Goal: Check status: Check status

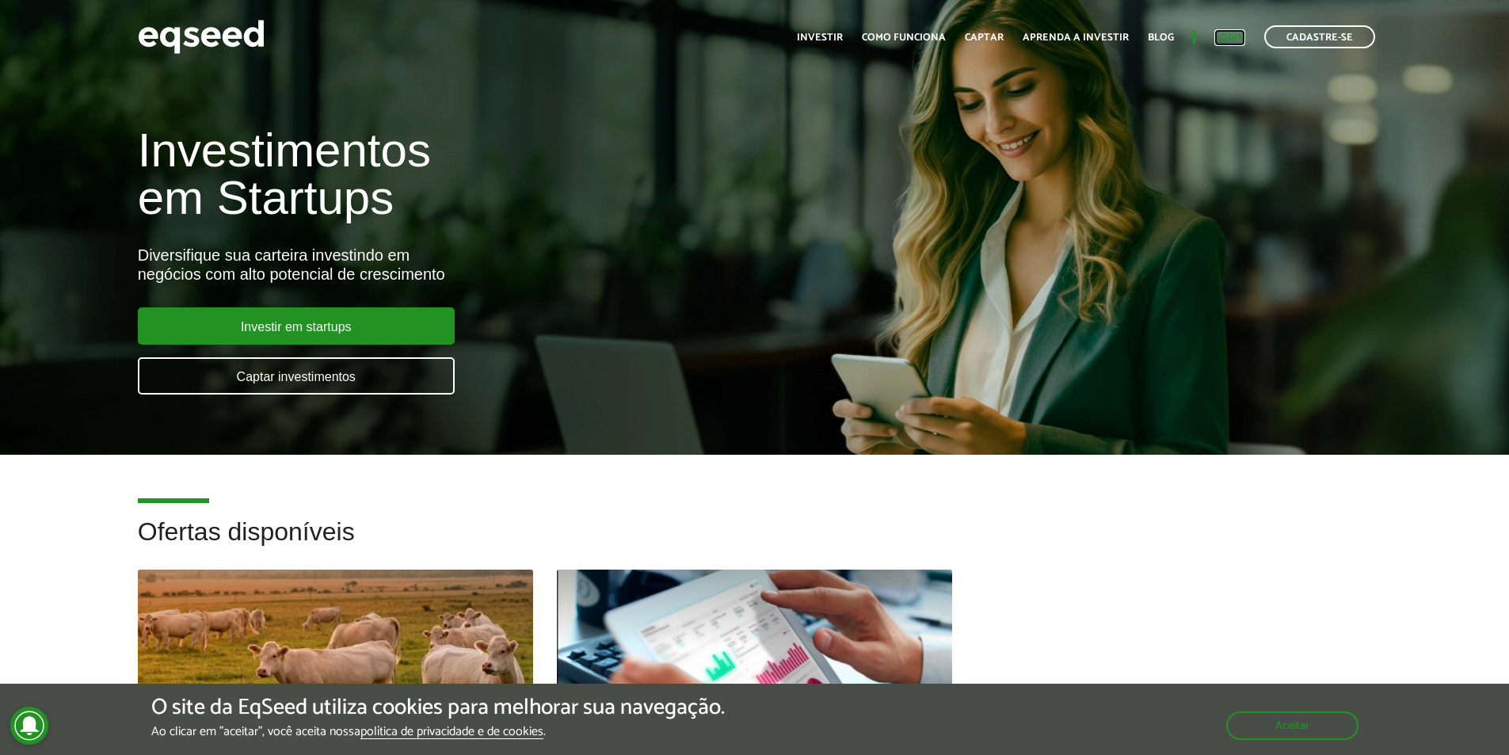
click at [1229, 36] on link "Login" at bounding box center [1230, 37] width 31 height 10
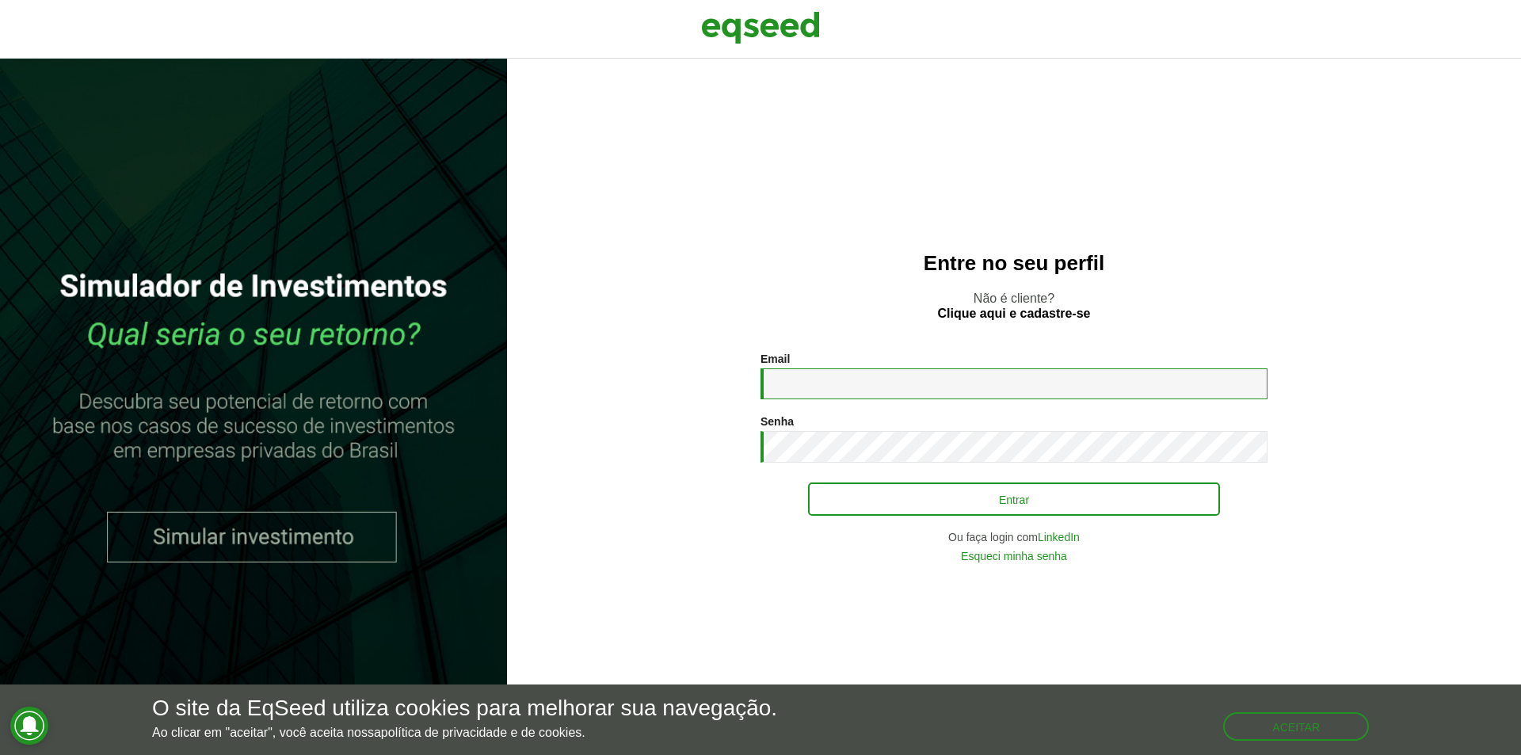
type input "**********"
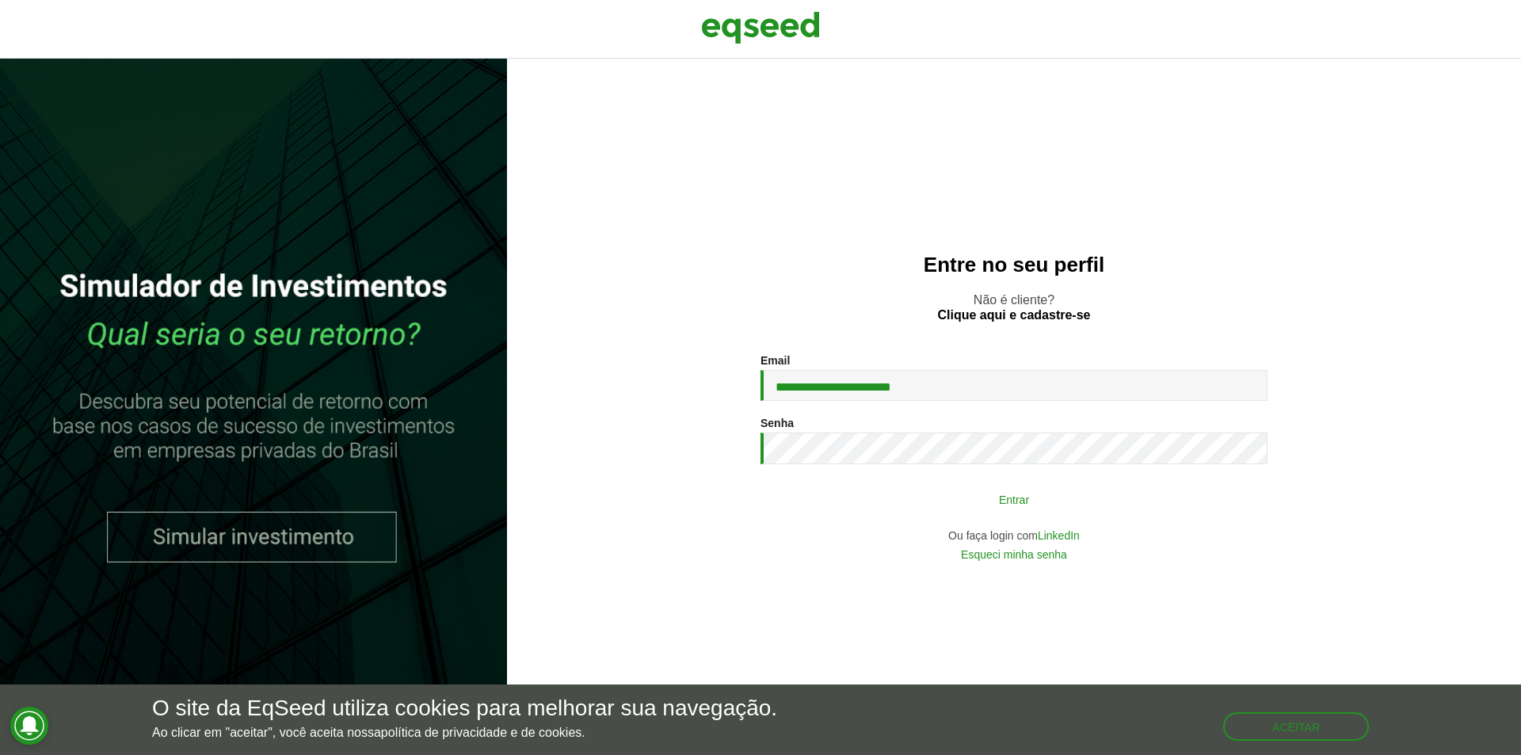
click at [1008, 509] on button "Entrar" at bounding box center [1014, 499] width 412 height 30
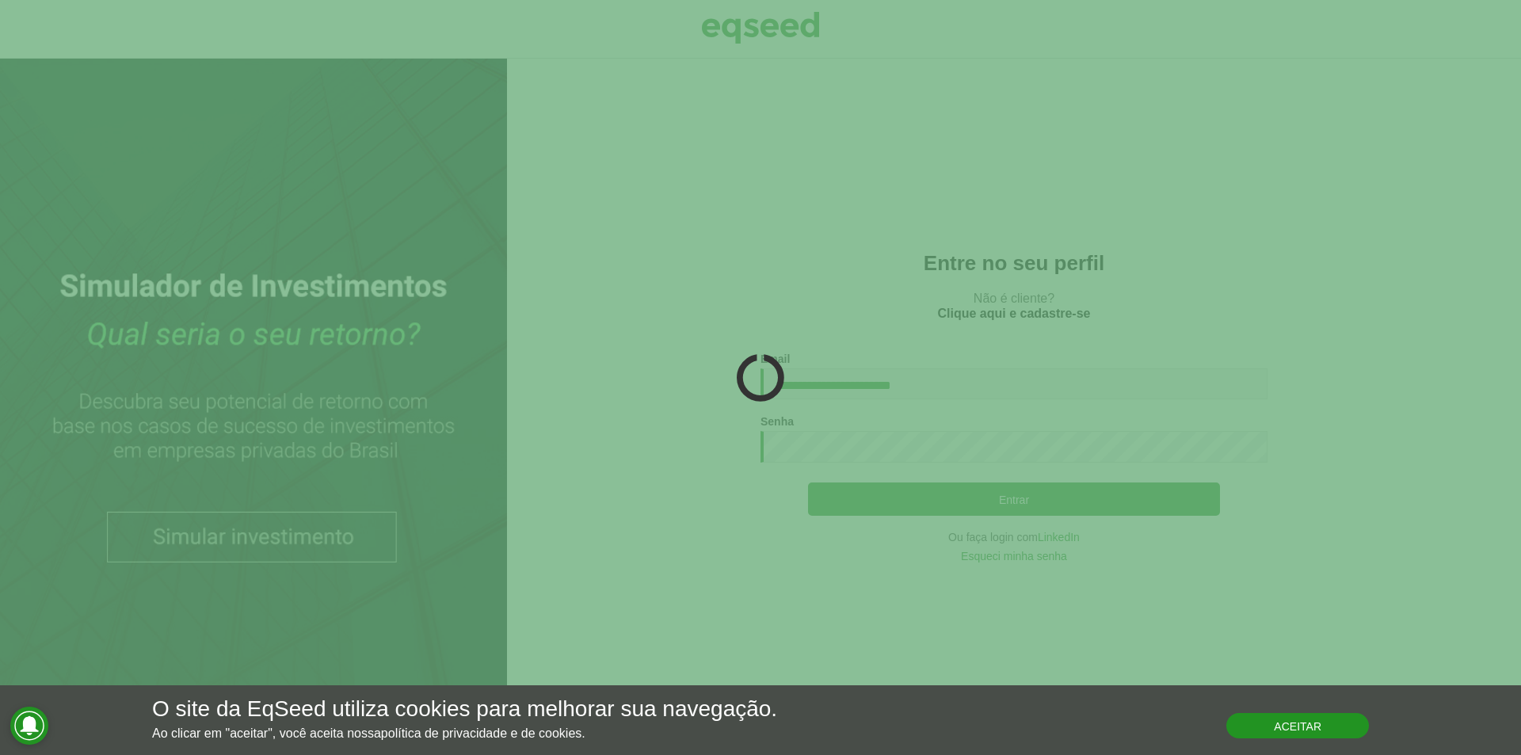
click at [1294, 728] on button "Aceitar" at bounding box center [1298, 725] width 143 height 25
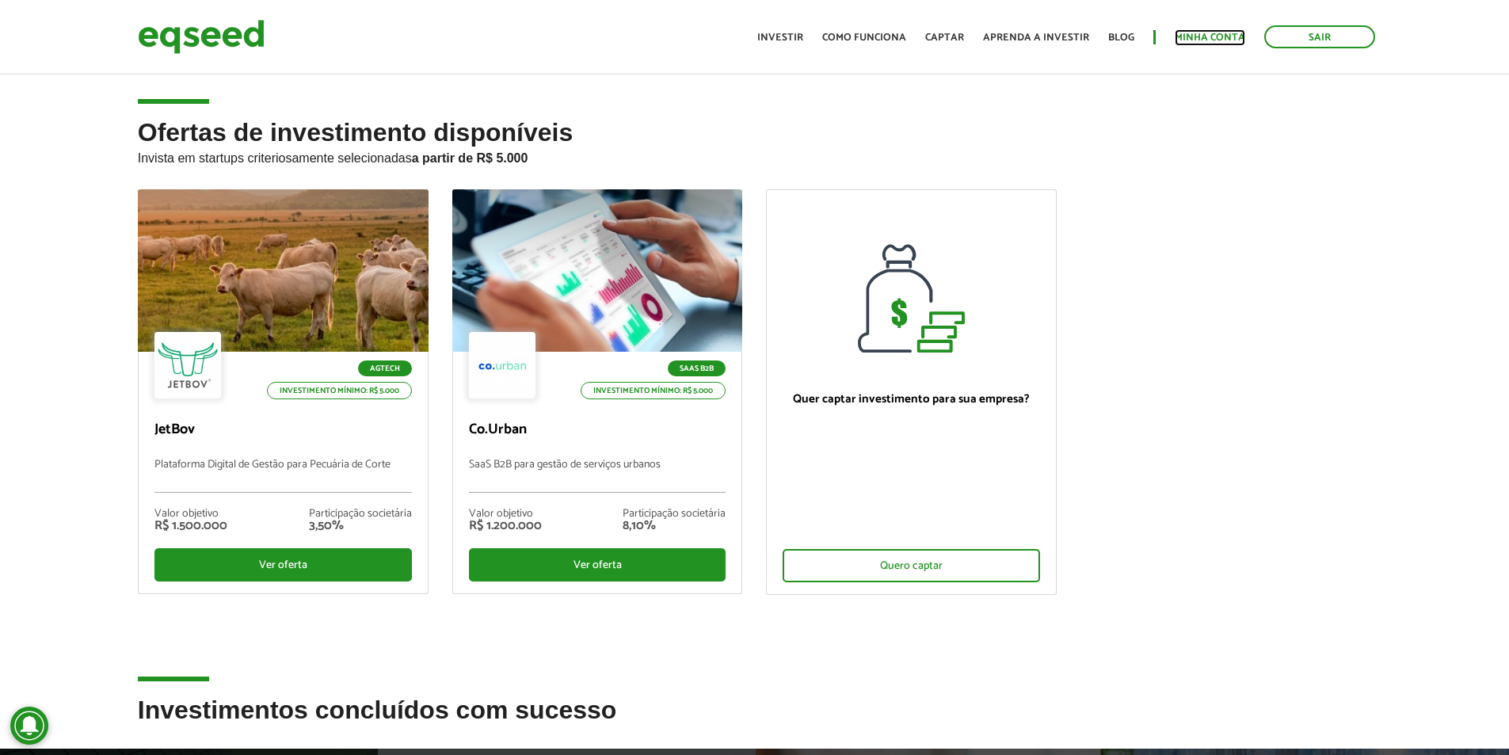
click at [1215, 37] on link "Minha conta" at bounding box center [1210, 37] width 71 height 10
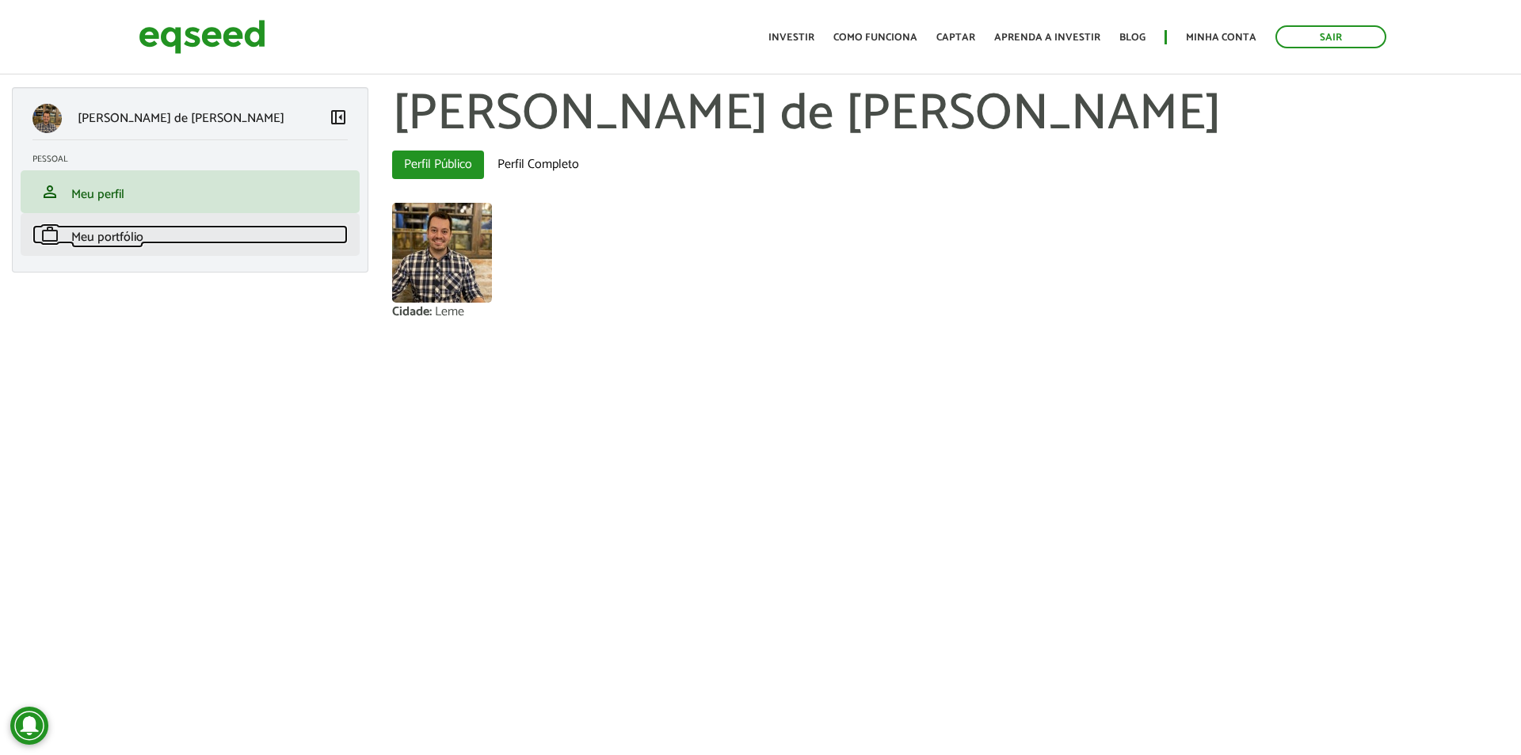
click at [108, 241] on span "Meu portfólio" at bounding box center [107, 237] width 72 height 21
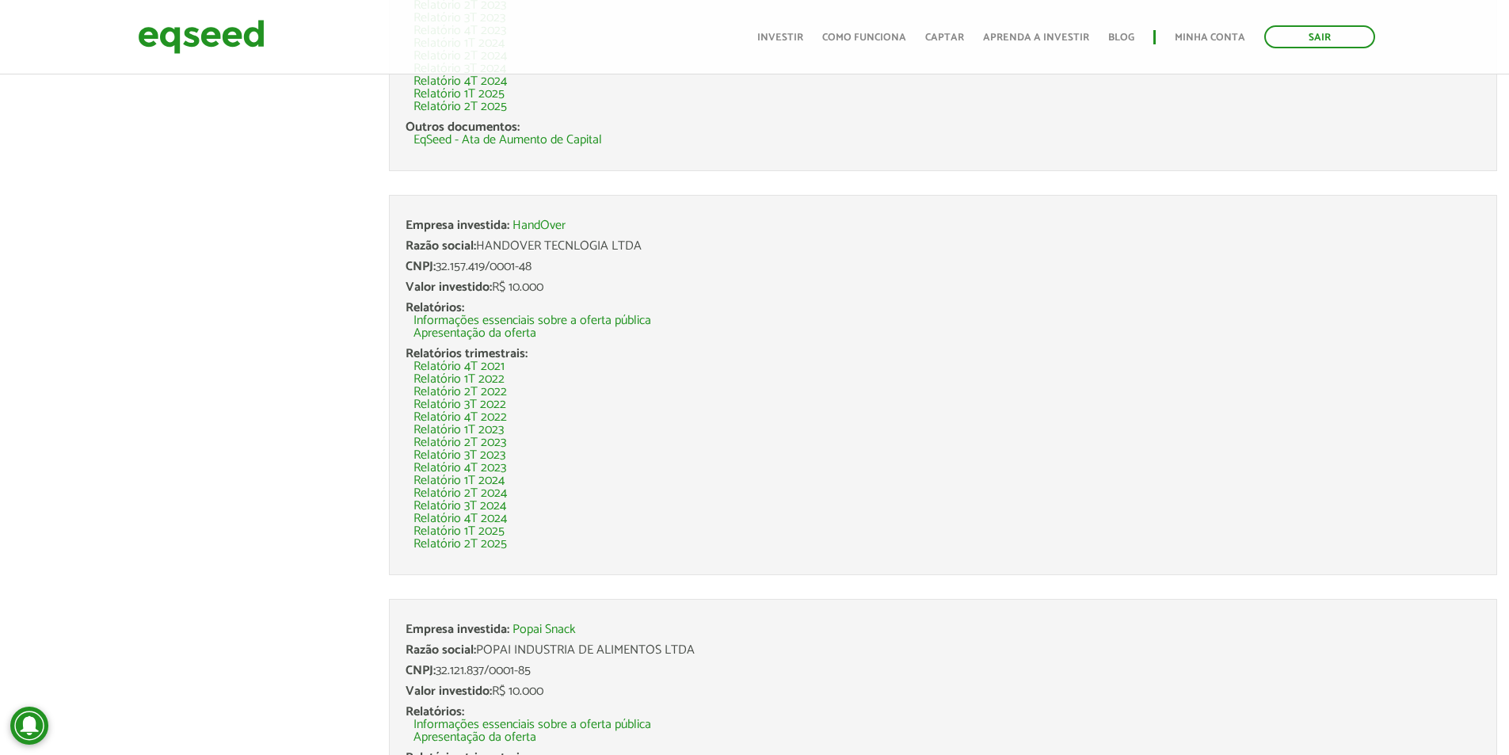
scroll to position [634, 0]
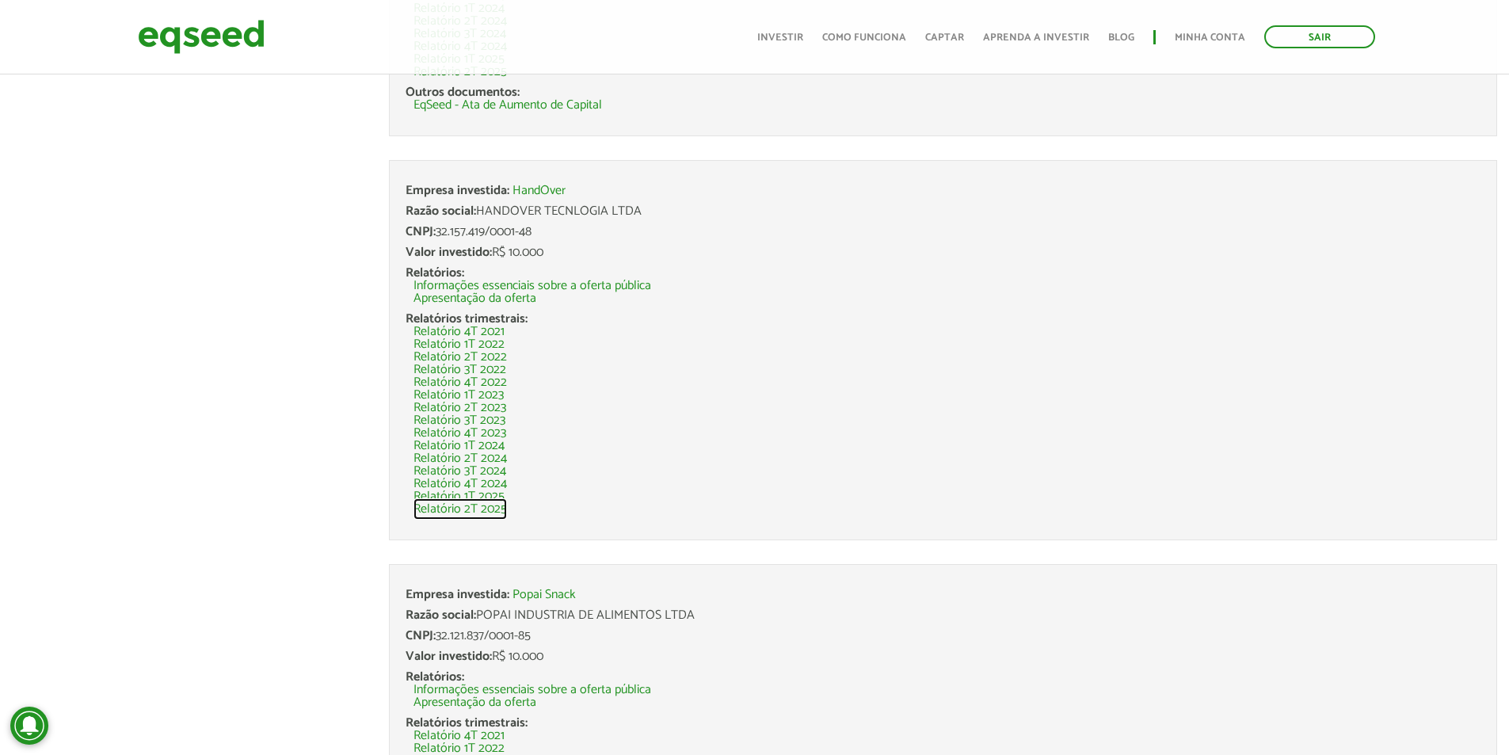
click at [477, 509] on link "Relatório 2T 2025" at bounding box center [460, 509] width 93 height 13
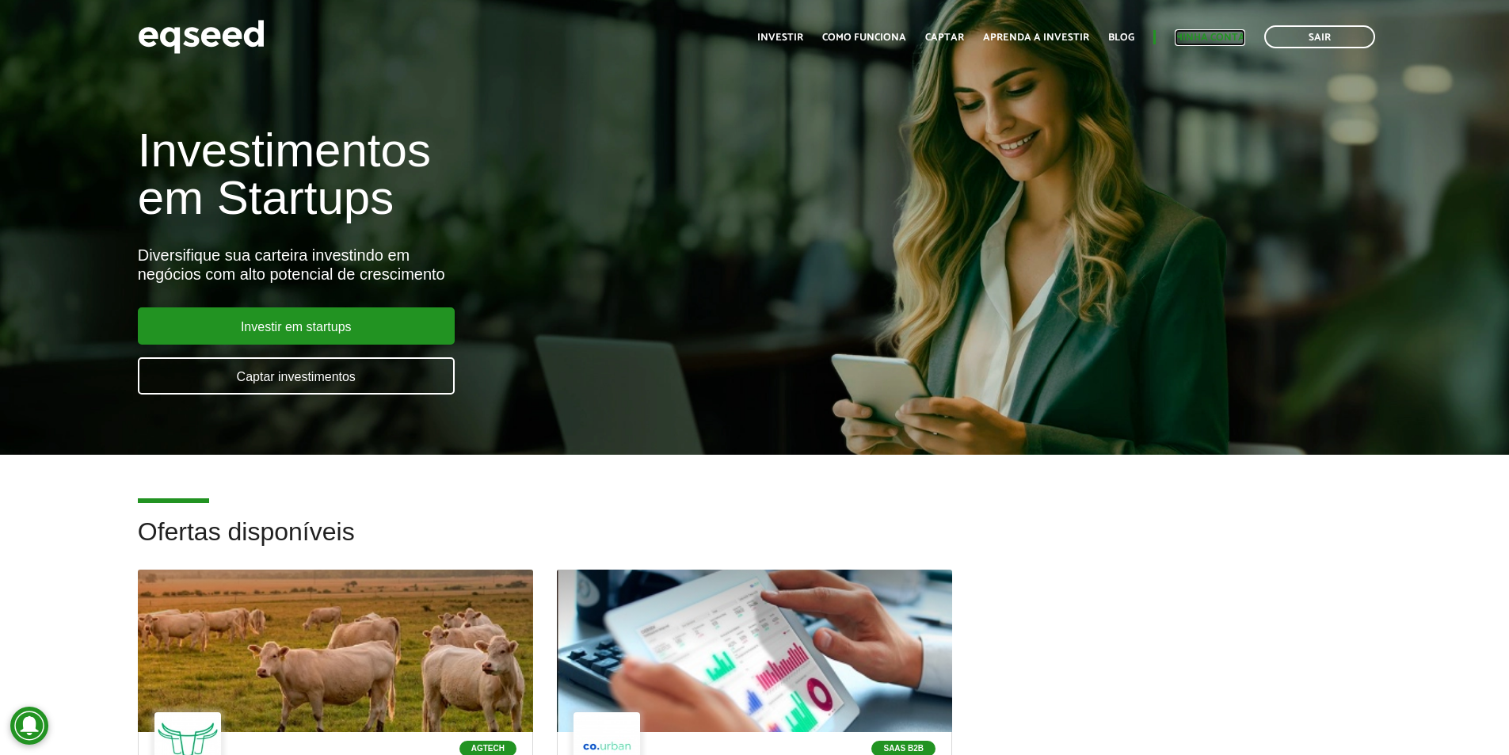
click at [1227, 36] on link "Minha conta" at bounding box center [1210, 37] width 71 height 10
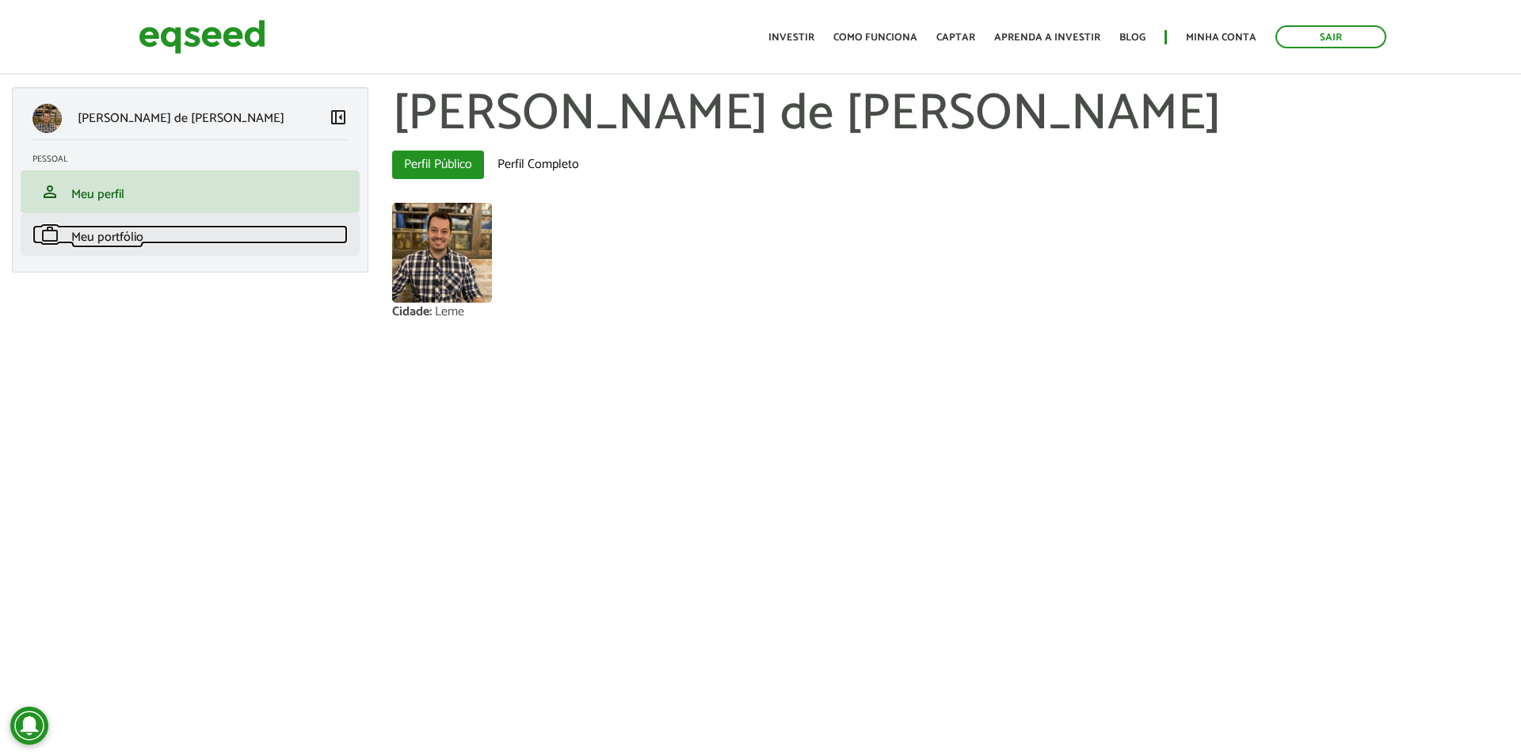
click at [97, 239] on span "Meu portfólio" at bounding box center [107, 237] width 72 height 21
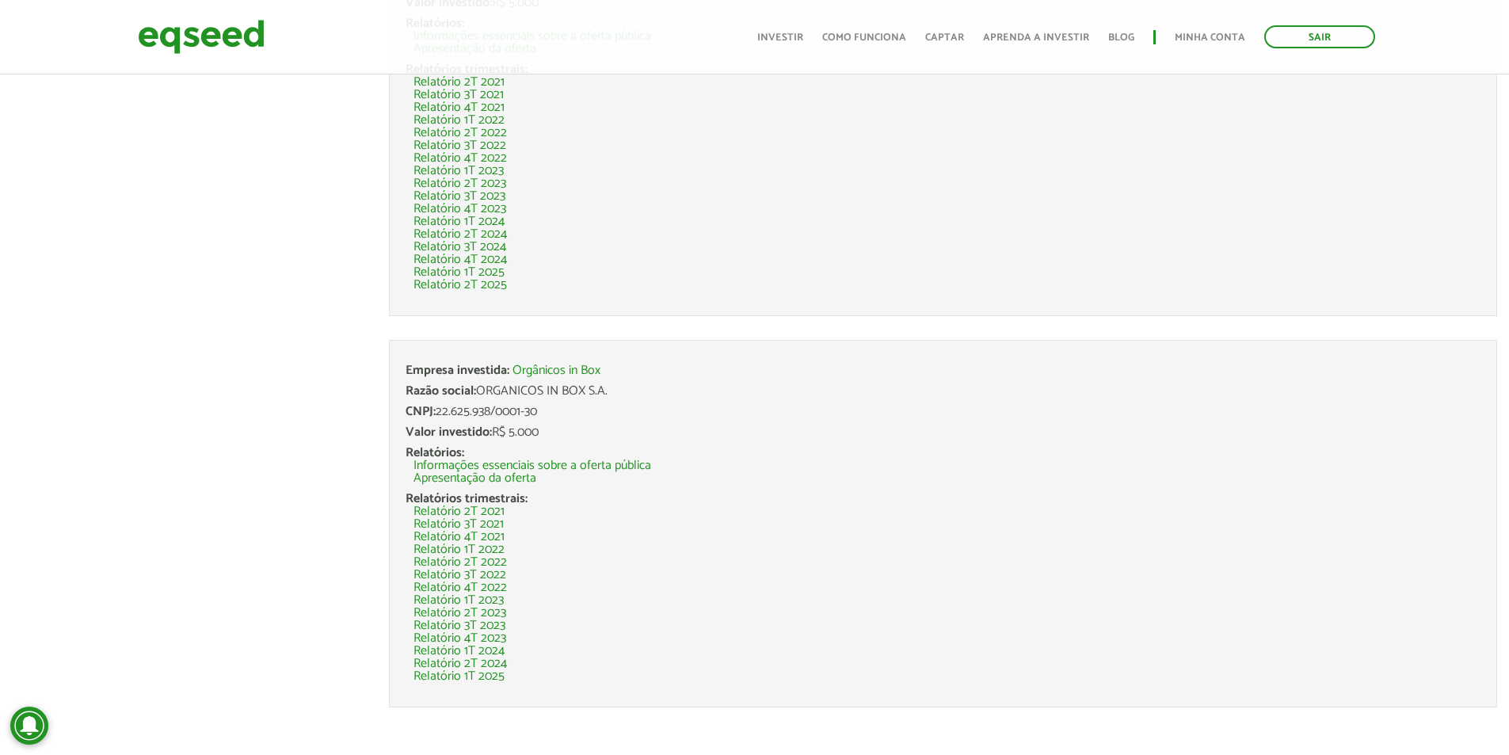
scroll to position [2276, 0]
click at [487, 279] on link "Relatório 2T 2025" at bounding box center [460, 277] width 93 height 13
